Goal: Information Seeking & Learning: Learn about a topic

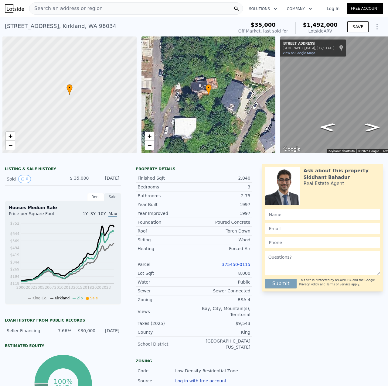
scroll to position [0, 219]
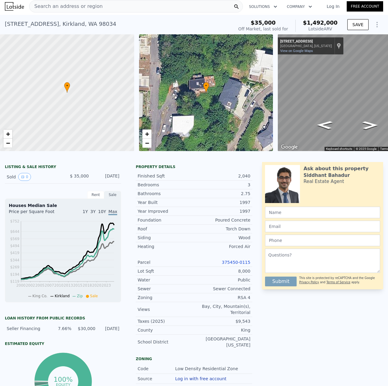
click at [130, 10] on div "Search an address or region" at bounding box center [136, 6] width 214 height 12
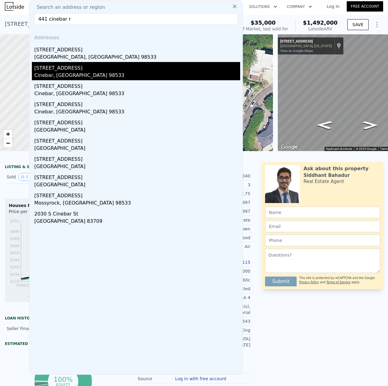
type input "441 cinebar r"
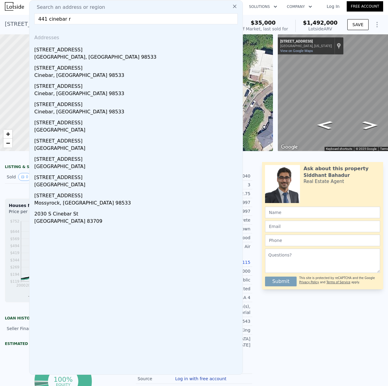
drag, startPoint x: 73, startPoint y: 71, endPoint x: 142, endPoint y: 24, distance: 83.0
click at [73, 70] on div "[STREET_ADDRESS]" at bounding box center [137, 67] width 206 height 10
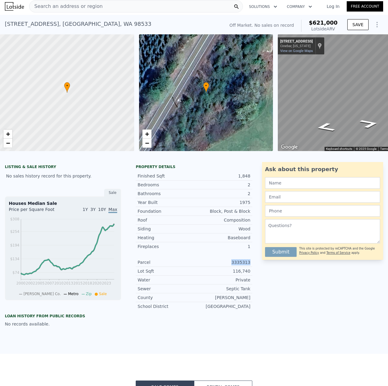
drag, startPoint x: 231, startPoint y: 267, endPoint x: 255, endPoint y: 265, distance: 23.8
click at [255, 265] on div "LISTING & SALE HISTORY No sales history record for this property. Sale Houses M…" at bounding box center [194, 244] width 388 height 165
copy div "3335313"
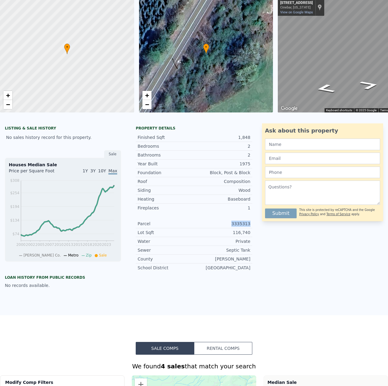
scroll to position [2, 0]
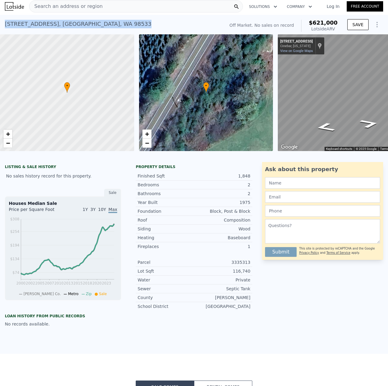
drag, startPoint x: 5, startPoint y: 25, endPoint x: 111, endPoint y: 19, distance: 105.9
click at [119, 16] on div "[STREET_ADDRESS] No sales on record (~ARV $621k ) Off Market. No sales on recor…" at bounding box center [194, 24] width 388 height 19
copy div "[STREET_ADDRESS]"
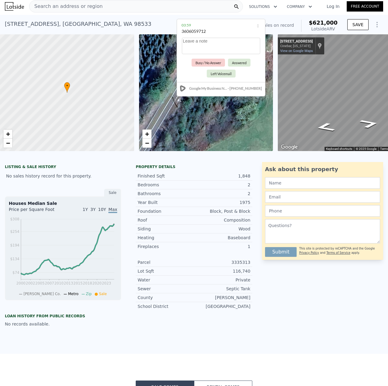
drag, startPoint x: 327, startPoint y: 15, endPoint x: 229, endPoint y: 69, distance: 111.7
click at [206, 31] on div "3606059712" at bounding box center [194, 31] width 24 height 6
click at [81, 7] on span "Search an address or region" at bounding box center [65, 6] width 73 height 7
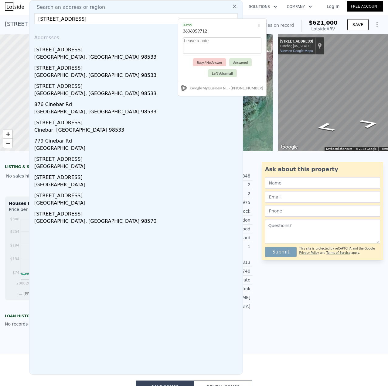
type input "[STREET_ADDRESS]"
click at [102, 50] on div "[STREET_ADDRESS]" at bounding box center [137, 49] width 206 height 10
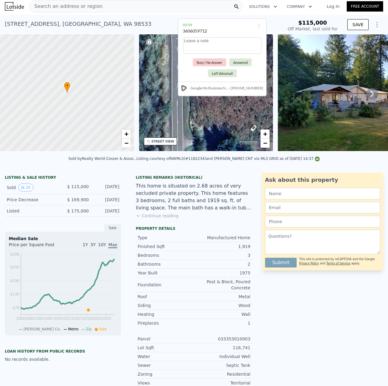
click at [157, 23] on div "[STREET_ADDRESS] Sold [DATE] for $115k" at bounding box center [143, 25] width 276 height 17
type input "$ 233,000"
type input "$ 89,912"
type input "2"
type input "1.5"
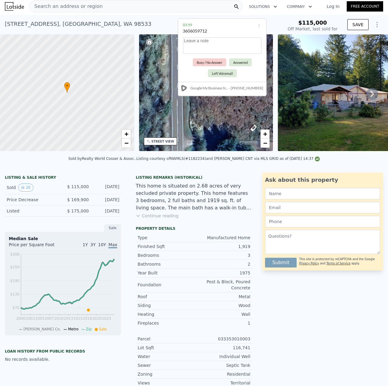
type input "2.5"
type input "1424"
type input "2472"
type input "130680"
type input "744440"
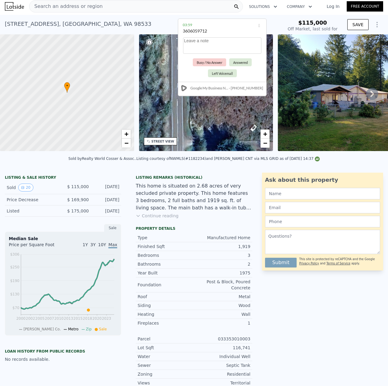
type input "$ 621,000"
type input "$ 30,001"
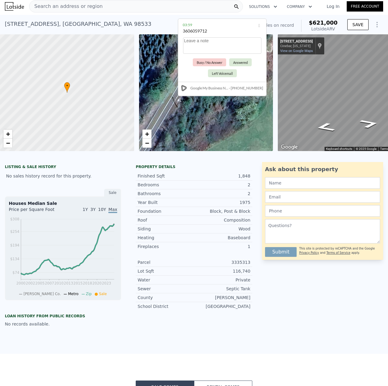
type input "3"
type input "1.75"
type input "2"
type input "1414"
type input "1782"
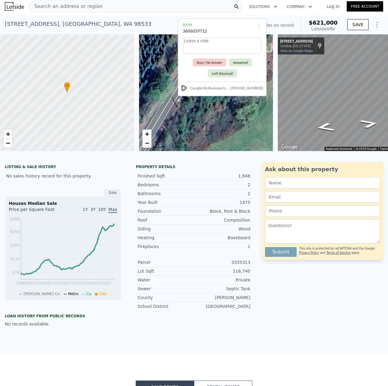
type input "115434"
type input "210395"
type input "$ 233,000"
type input "$ 89,912"
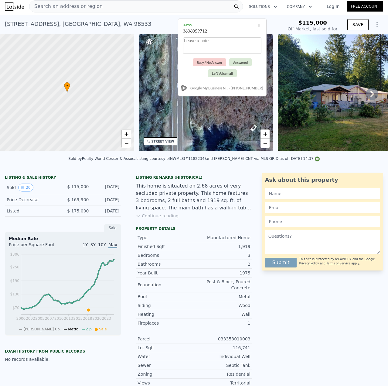
click at [193, 7] on div "Search an address or region" at bounding box center [136, 6] width 214 height 12
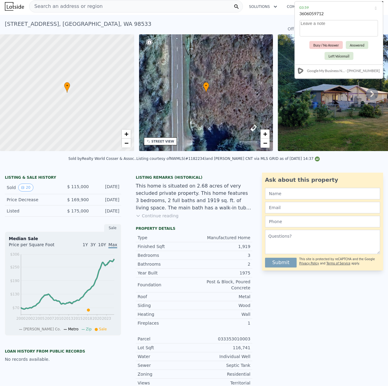
drag, startPoint x: 228, startPoint y: 27, endPoint x: 344, endPoint y: 10, distance: 118.0
click at [344, 10] on div "03:59" at bounding box center [339, 8] width 79 height 6
drag, startPoint x: 188, startPoint y: 163, endPoint x: 201, endPoint y: 162, distance: 12.8
click at [201, 161] on div "Listing courtesy of NWMLS (#1182234) and [PERSON_NAME] CNT via MLS GRID as of […" at bounding box center [228, 159] width 184 height 4
copy div "1182234"
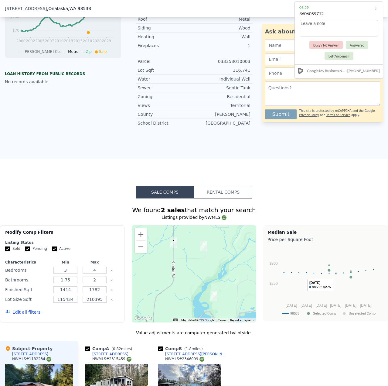
scroll to position [182, 0]
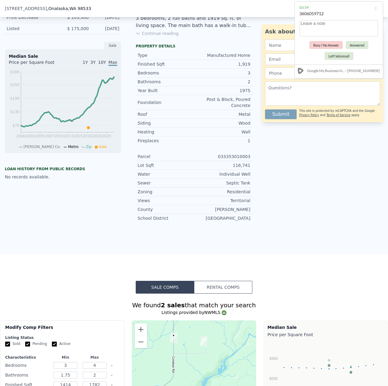
click at [295, 192] on div "Ask about this property Submit This site is protected by reCAPTCHA and the Goog…" at bounding box center [325, 108] width 126 height 237
